Goal: Book appointment/travel/reservation

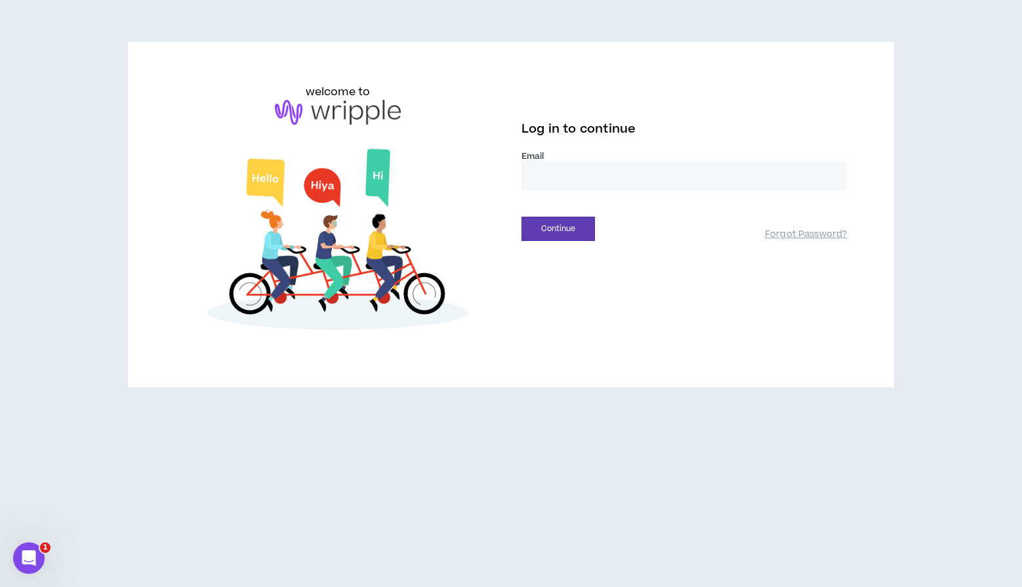
click at [569, 173] on input "email" at bounding box center [684, 176] width 325 height 28
type input "**********"
click at [580, 234] on button "Continue" at bounding box center [558, 229] width 73 height 24
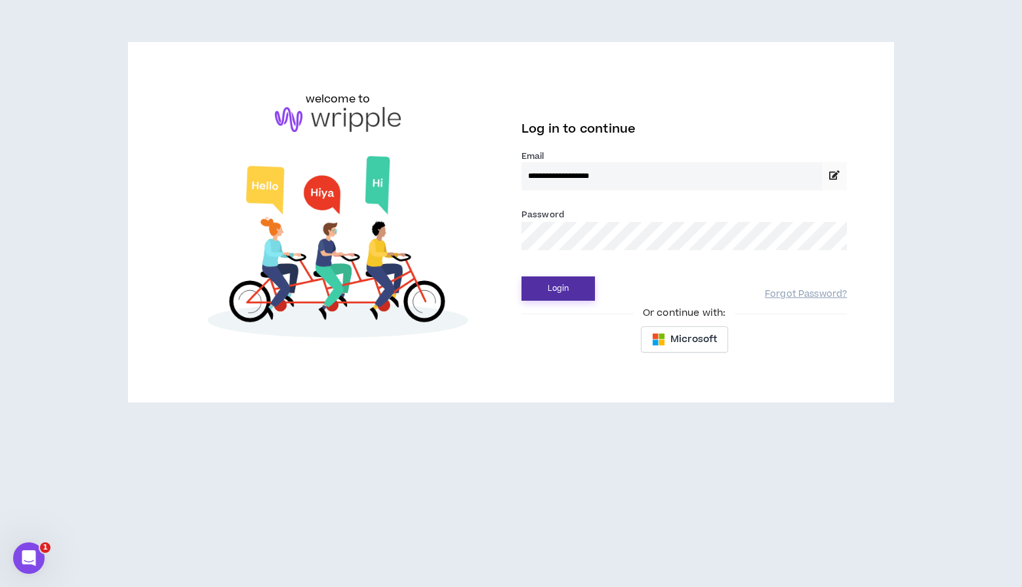
click at [581, 294] on button "Login" at bounding box center [558, 288] width 73 height 24
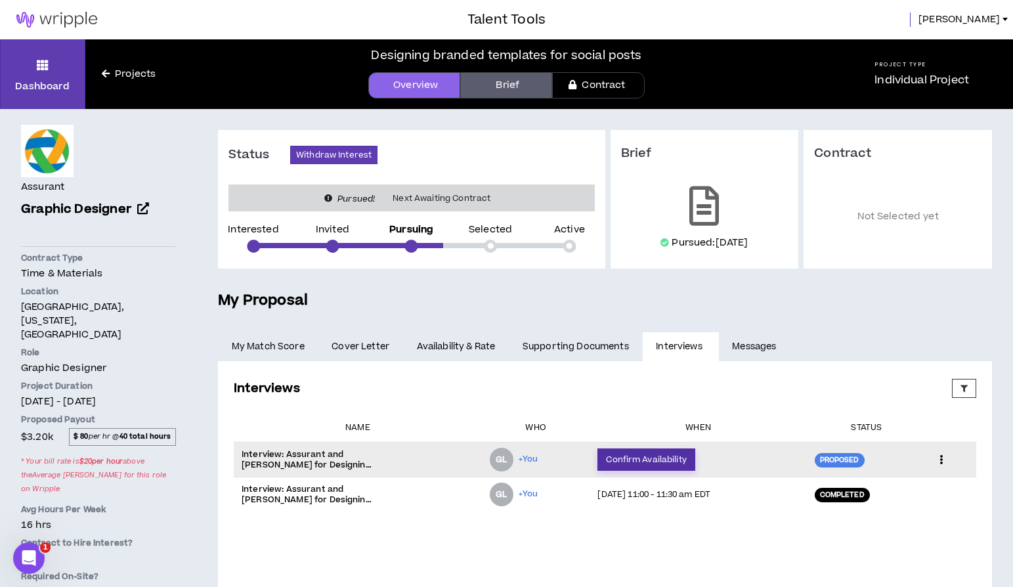
click at [637, 464] on button "Confirm Availability" at bounding box center [645, 459] width 97 height 22
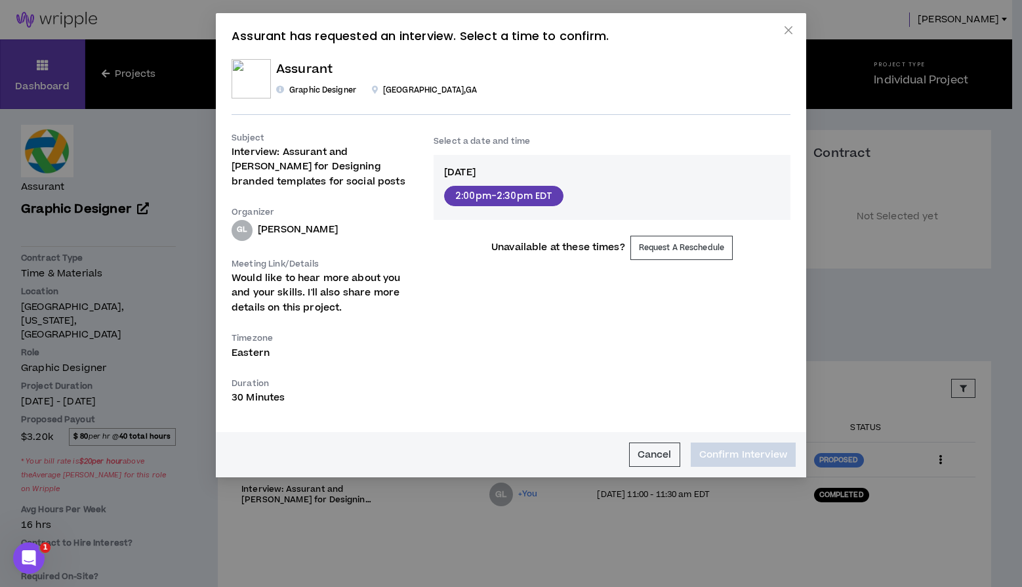
click at [530, 197] on button "2:00pm - 2:30pm EDT" at bounding box center [503, 196] width 119 height 20
click at [765, 457] on button "Confirm Interview" at bounding box center [743, 454] width 105 height 24
